Goal: Check status

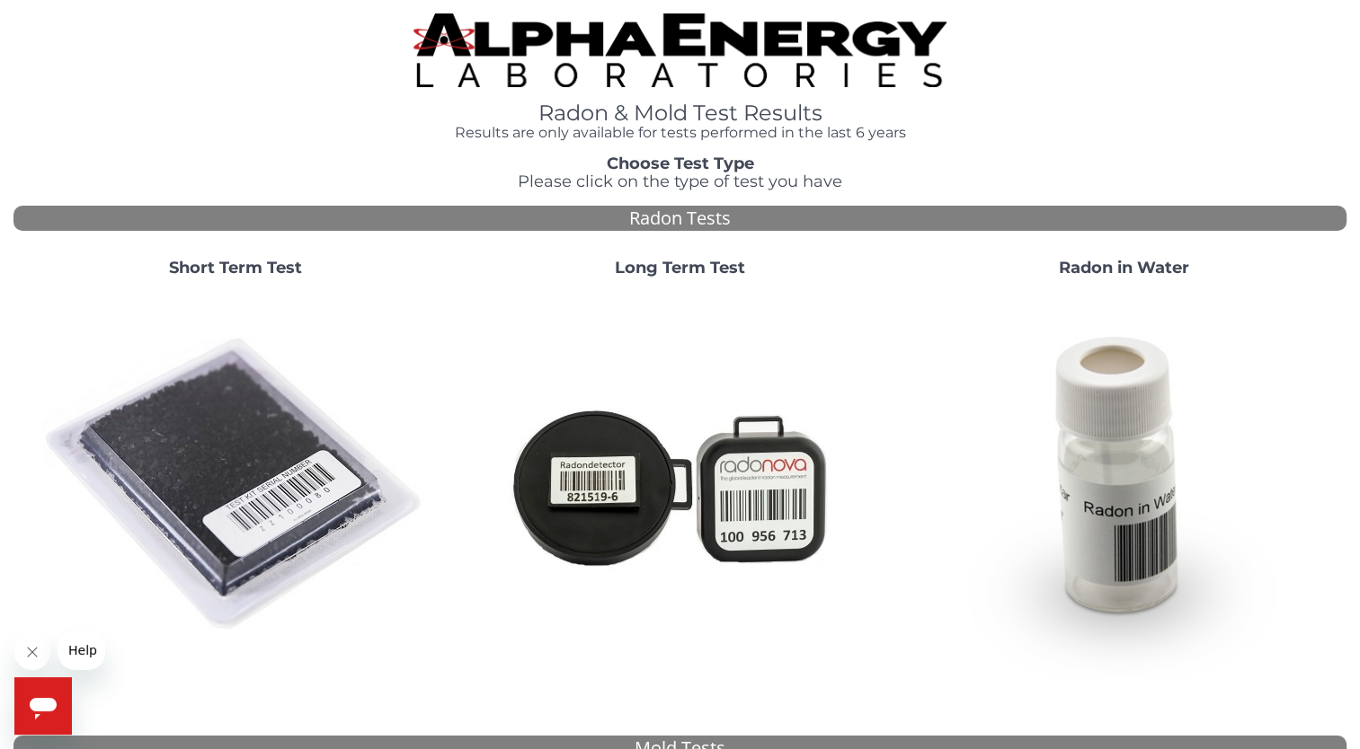
click at [223, 276] on strong "Short Term Test" at bounding box center [235, 268] width 133 height 20
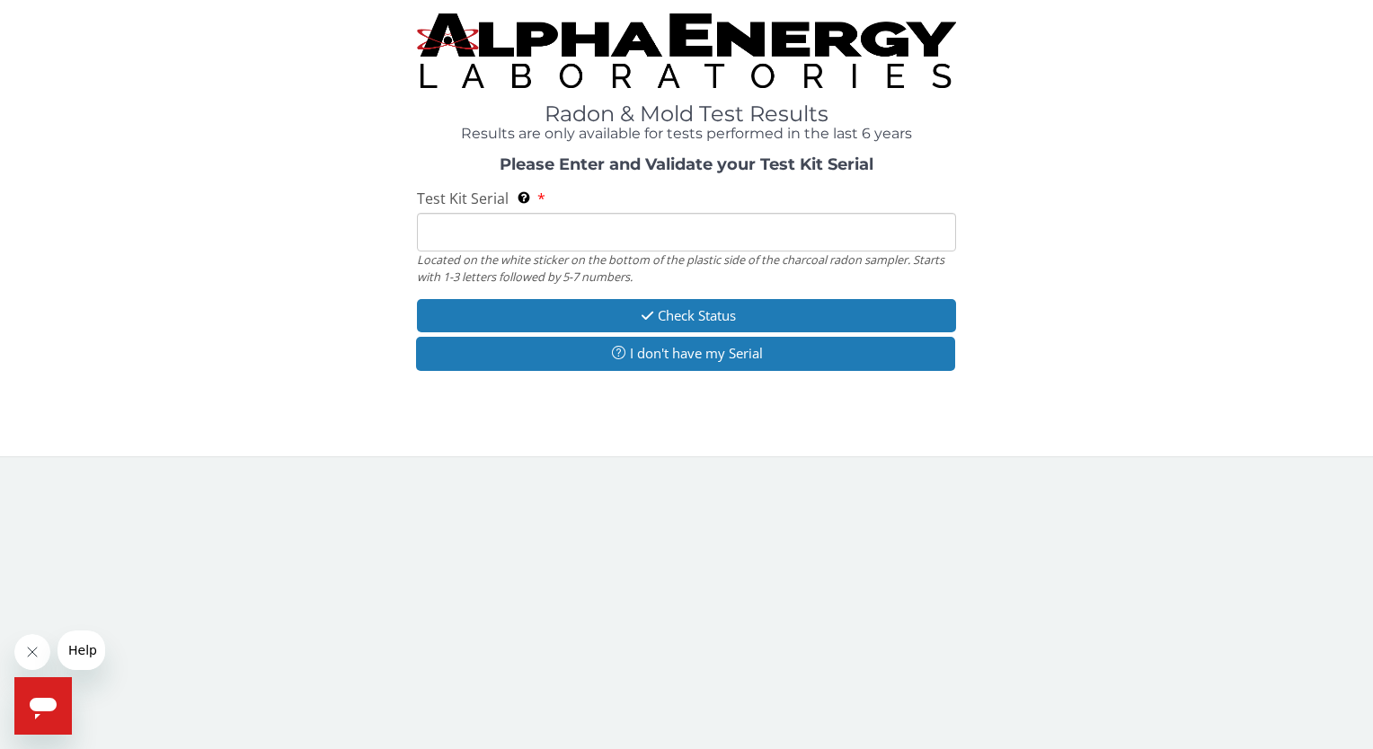
click at [439, 233] on input "Test Kit Serial Located on the white sticker on the bottom of the plastic side …" at bounding box center [686, 232] width 538 height 39
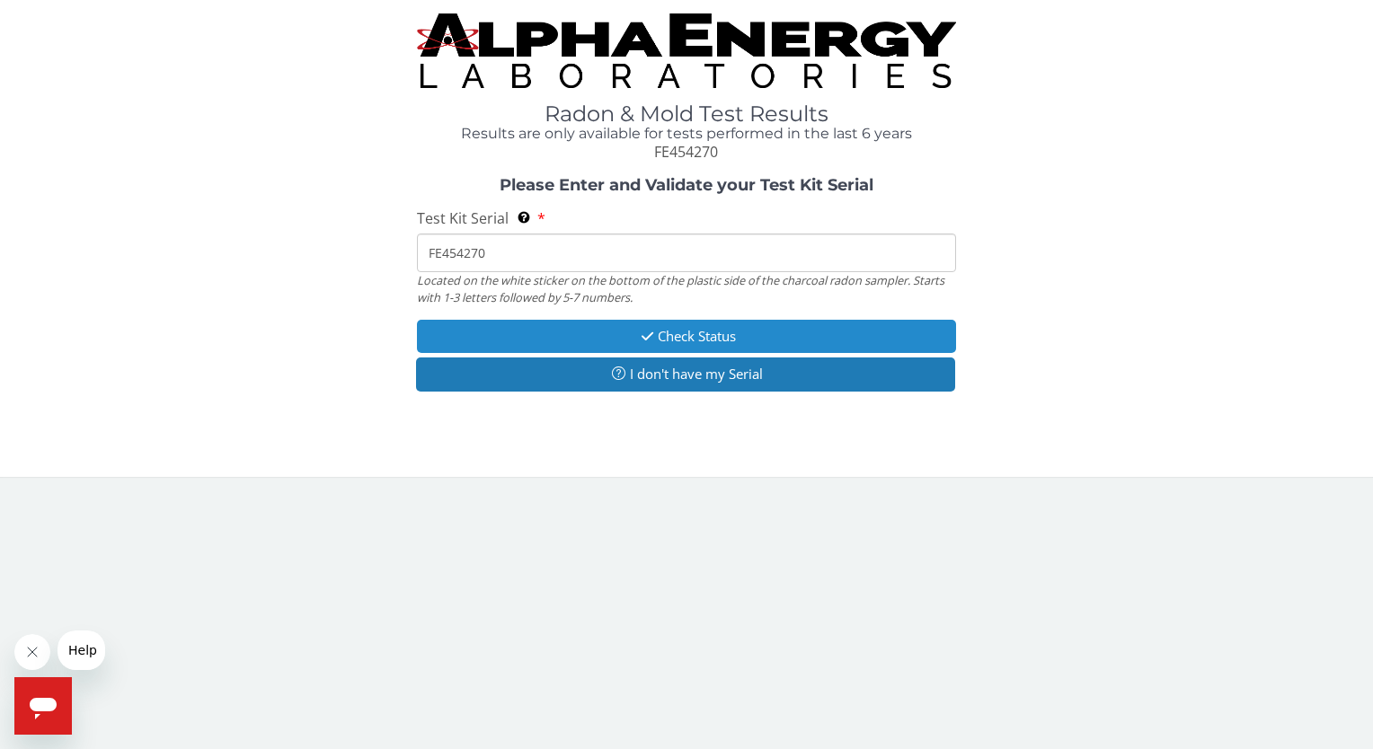
type input "FE454270"
click at [691, 335] on button "Check Status" at bounding box center [686, 336] width 538 height 33
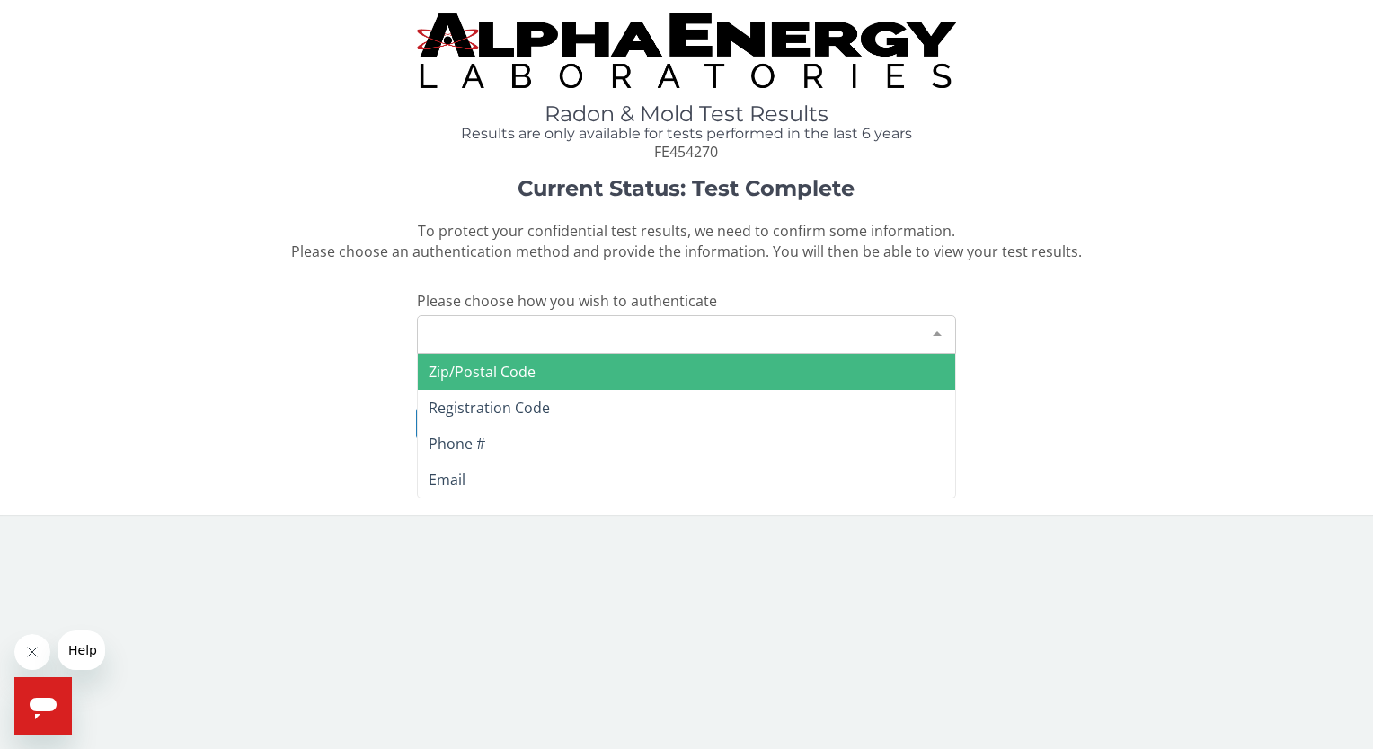
click at [691, 335] on div "Please make a selection" at bounding box center [686, 334] width 538 height 39
click at [536, 372] on span "Zip/Postal Code" at bounding box center [686, 372] width 536 height 36
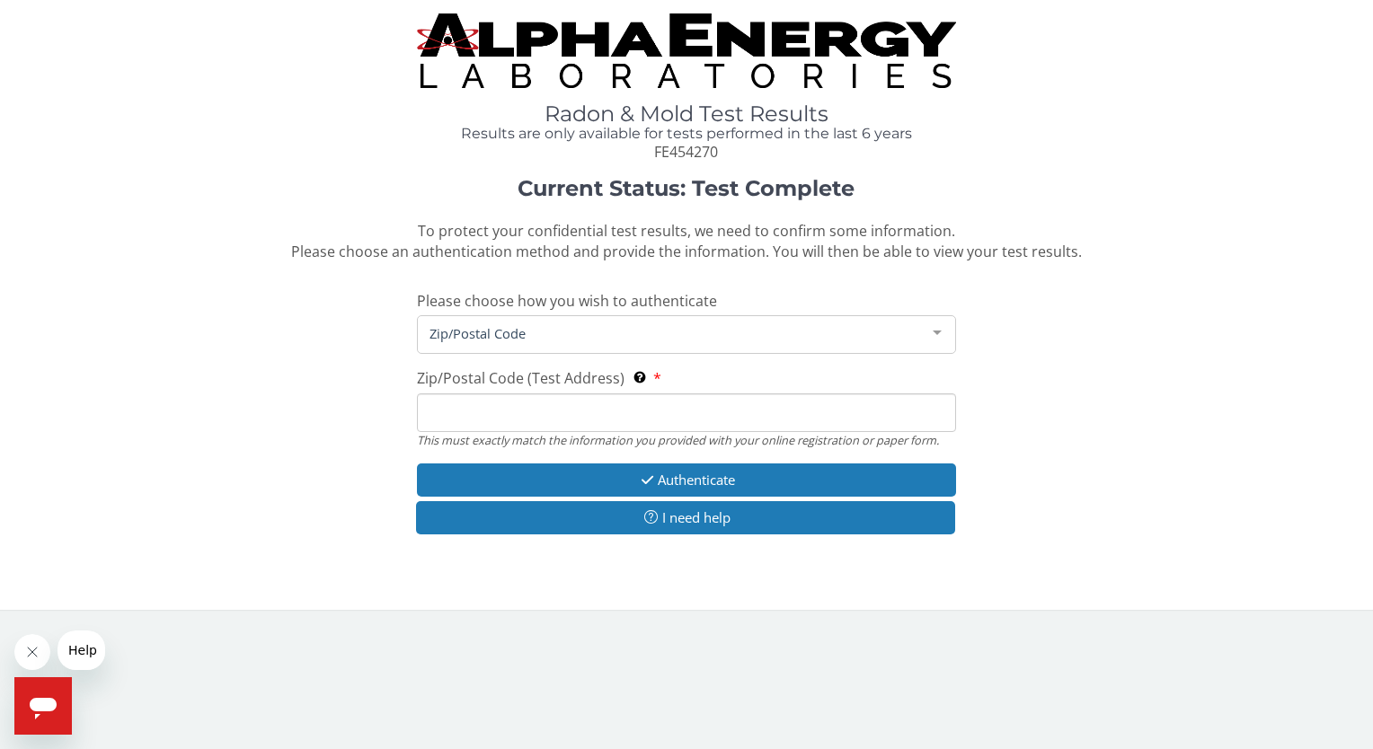
click at [507, 422] on input "Zip/Postal Code (Test Address) This must exactly match the information you prov…" at bounding box center [686, 413] width 538 height 39
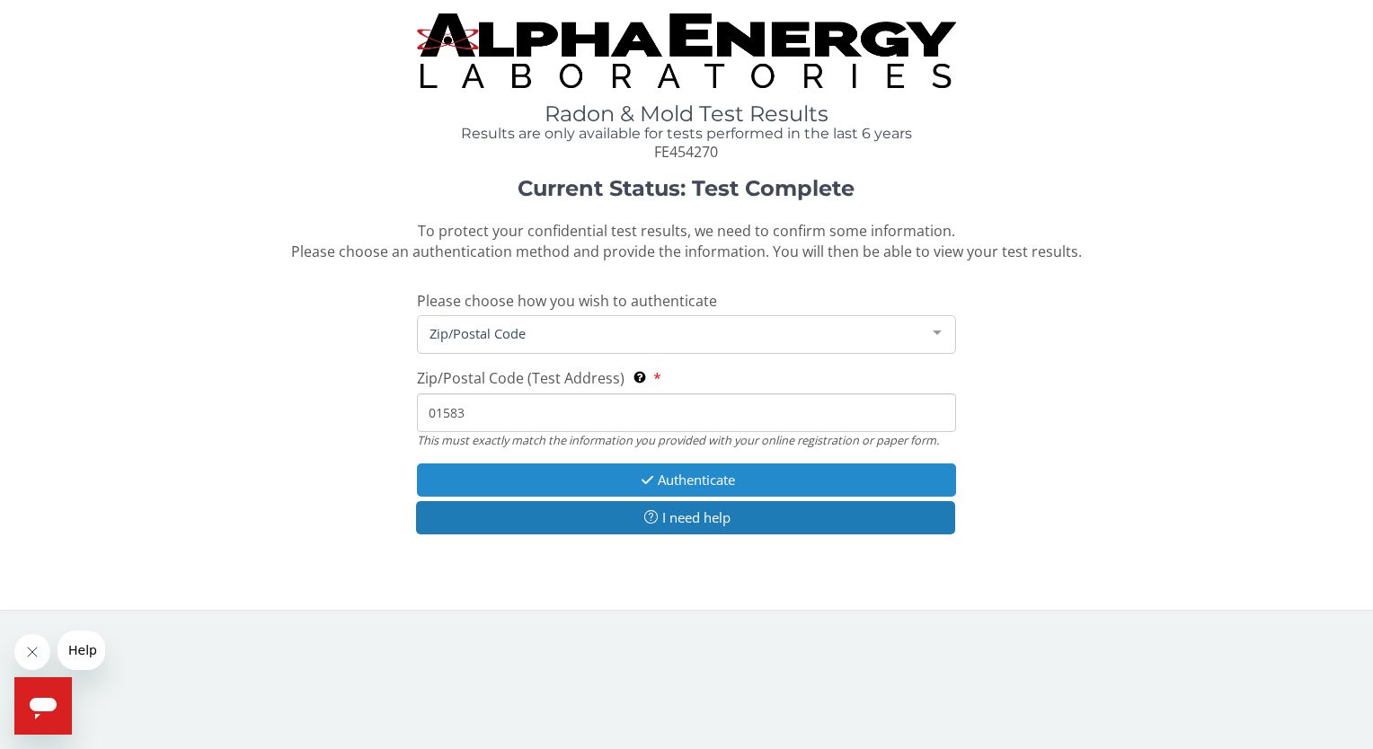
type input "01583"
click at [700, 483] on button "Authenticate" at bounding box center [686, 480] width 538 height 33
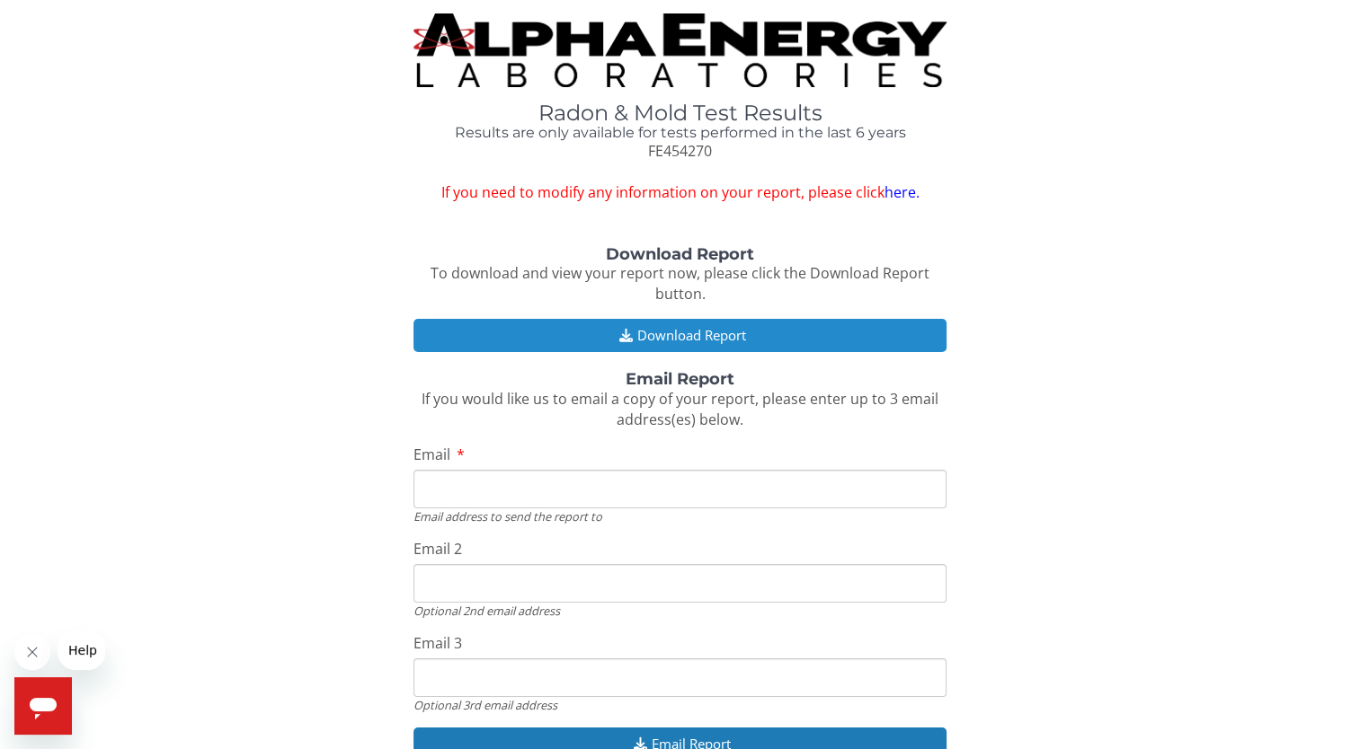
click at [687, 334] on button "Download Report" at bounding box center [679, 335] width 533 height 33
